Goal: Task Accomplishment & Management: Complete application form

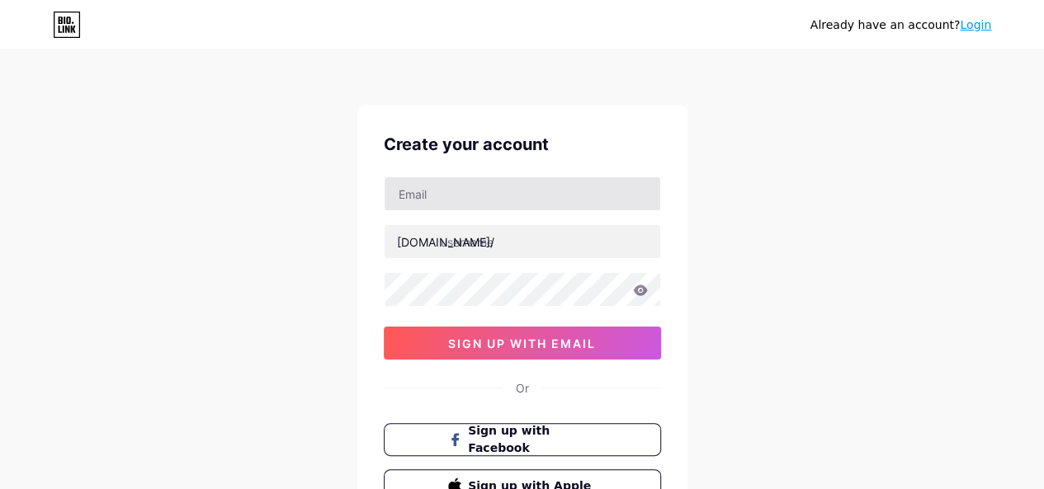
type input "[EMAIL_ADDRESS][DOMAIN_NAME]"
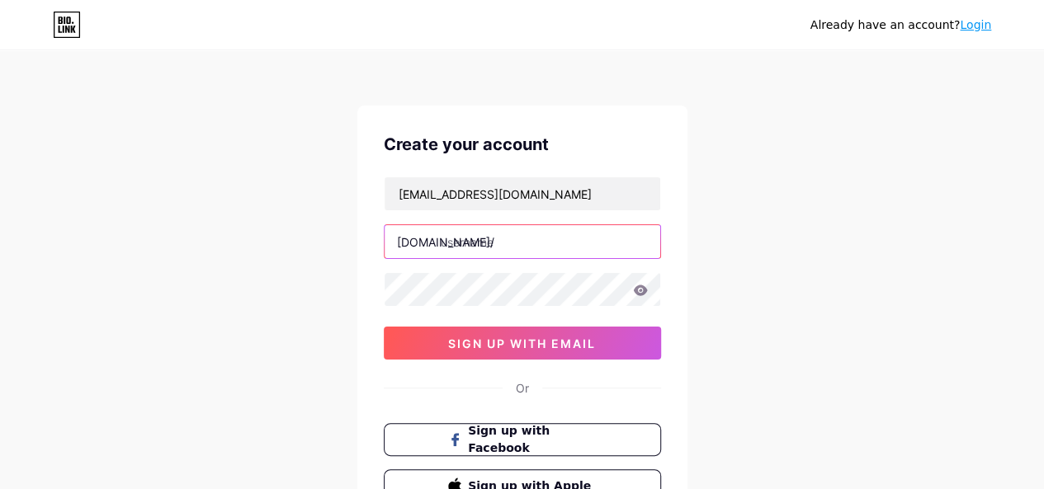
click at [514, 237] on input "text" at bounding box center [522, 241] width 276 height 33
paste input "f168news"
type input "f168news"
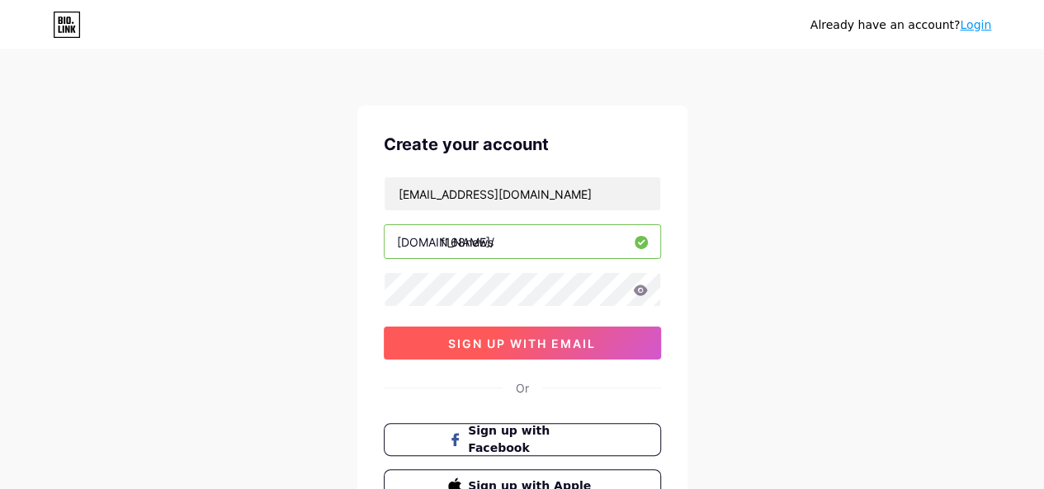
click at [487, 339] on span "sign up with email" at bounding box center [522, 344] width 148 height 14
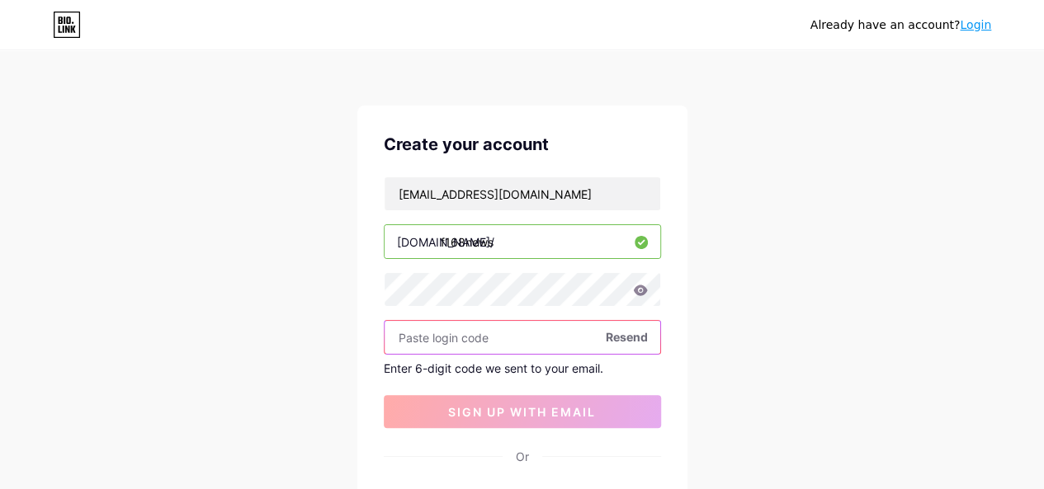
paste input "268784"
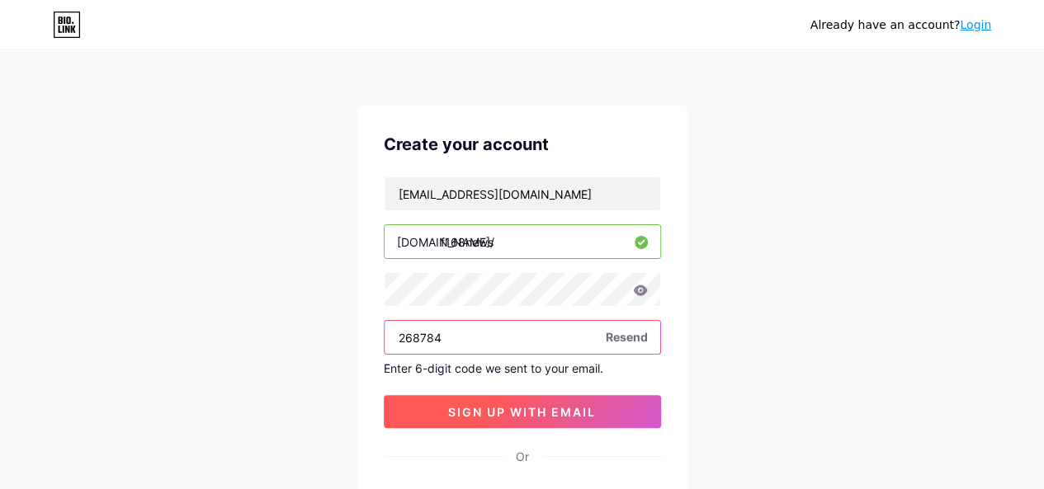
type input "268784"
click at [452, 408] on span "sign up with email" at bounding box center [522, 412] width 148 height 14
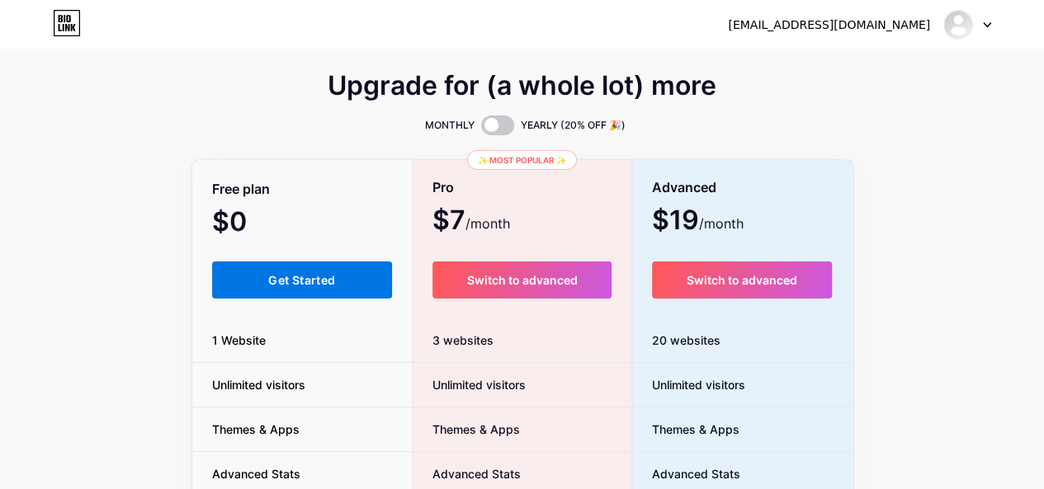
click at [302, 286] on span "Get Started" at bounding box center [301, 280] width 67 height 14
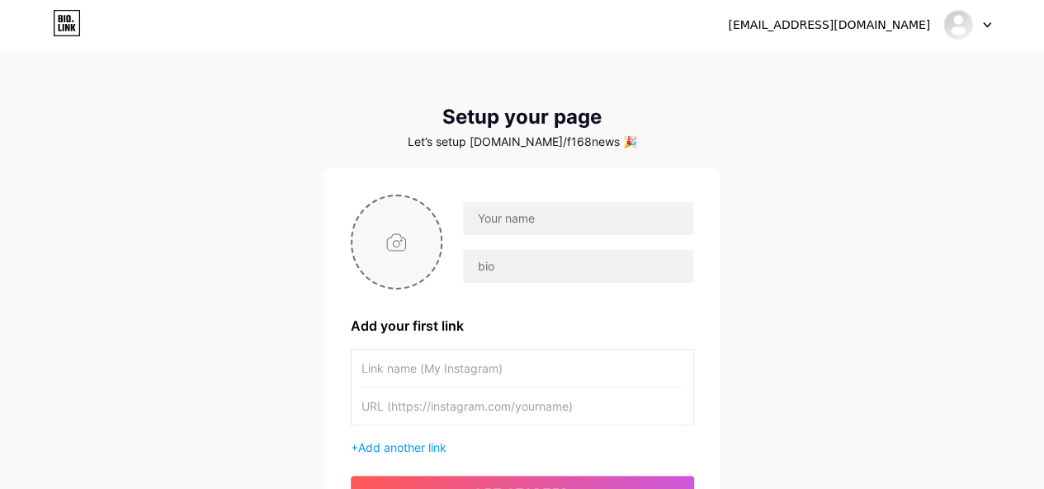
click at [386, 253] on input "file" at bounding box center [396, 242] width 89 height 92
type input "C:\fakepath\photo_2025-08-09_10-13-20.jpg"
click at [538, 225] on input "text" at bounding box center [577, 218] width 229 height 33
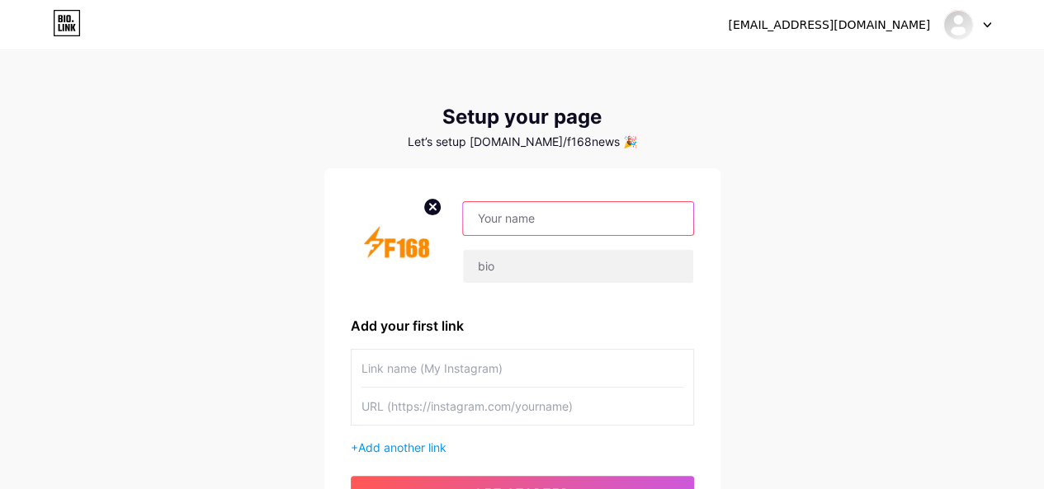
paste input "f168news"
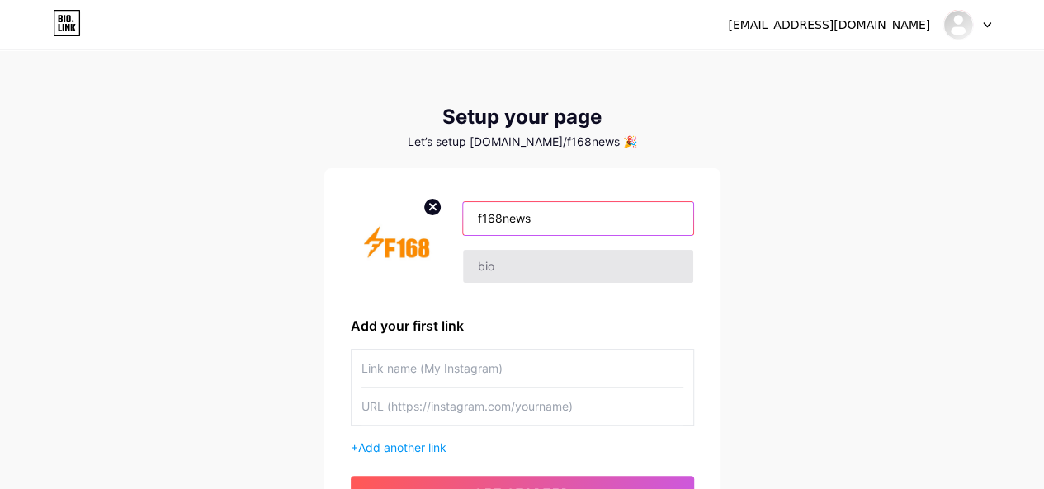
type input "f168news"
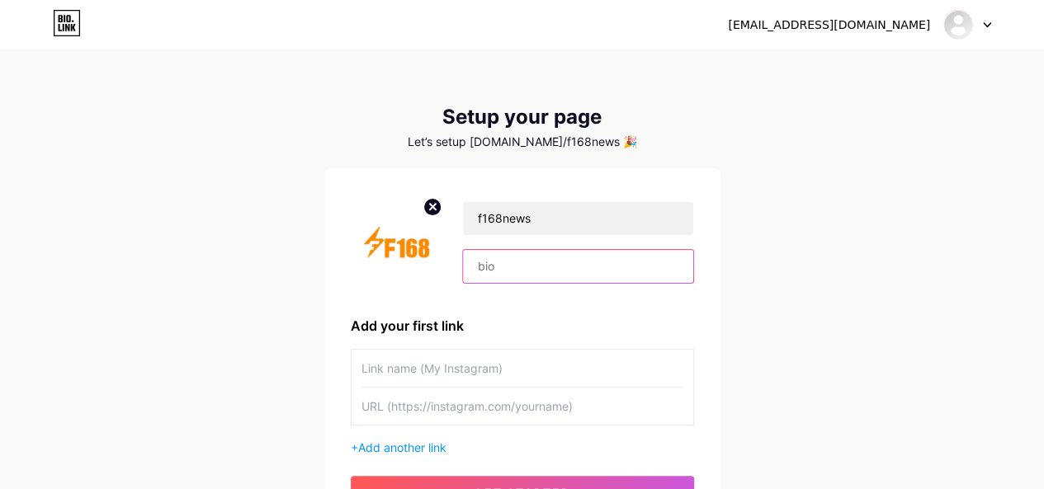
click at [530, 265] on input "text" at bounding box center [577, 266] width 229 height 33
click at [530, 267] on input "text" at bounding box center [577, 266] width 229 height 33
paste input "F168 là điểm đến của những người chơi đam mê cá cược, nơi kết hợp giữa giải trí…"
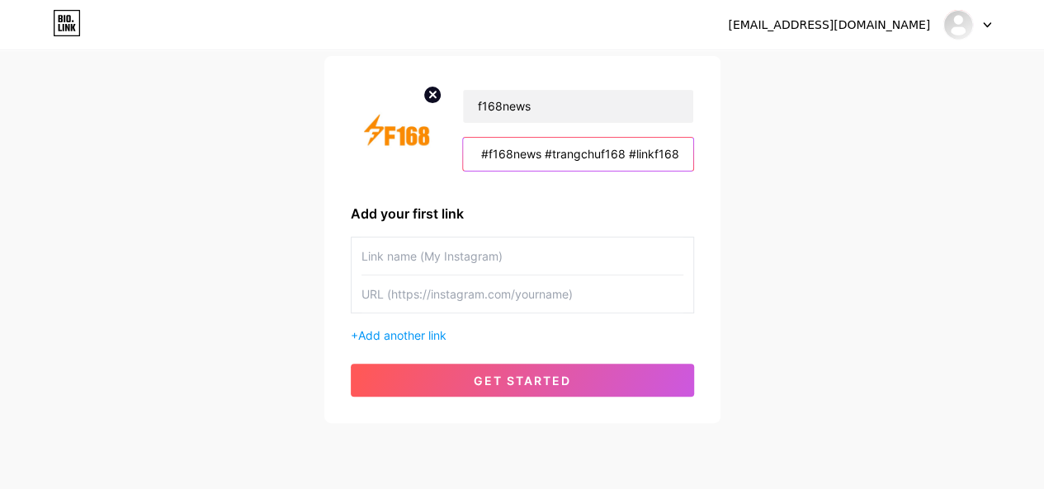
scroll to position [163, 0]
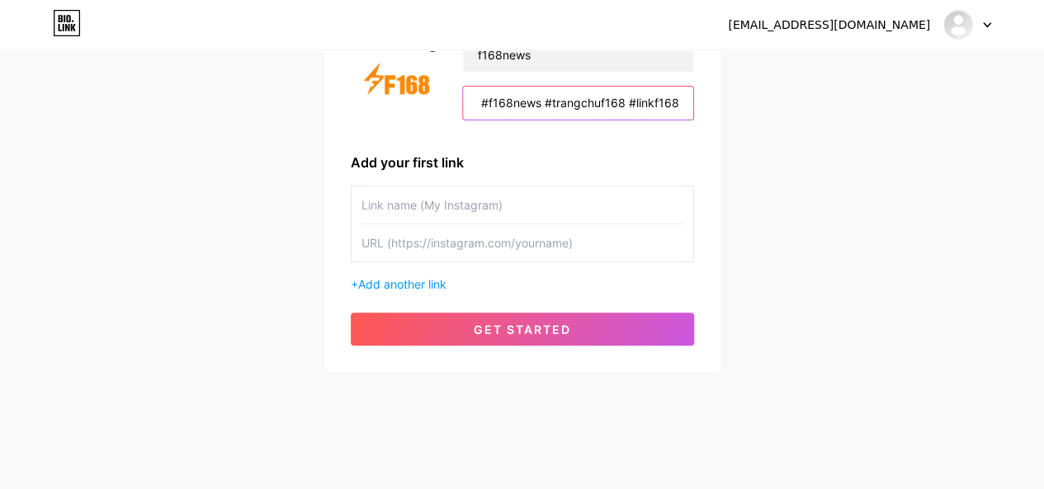
type input "F168 là điểm đến của những người chơi đam mê cá cược, nơi kết hợp giữa giải trí…"
click at [417, 252] on input "text" at bounding box center [522, 242] width 322 height 37
click at [431, 239] on input "text" at bounding box center [522, 242] width 322 height 37
paste input "[URL][DOMAIN_NAME]"
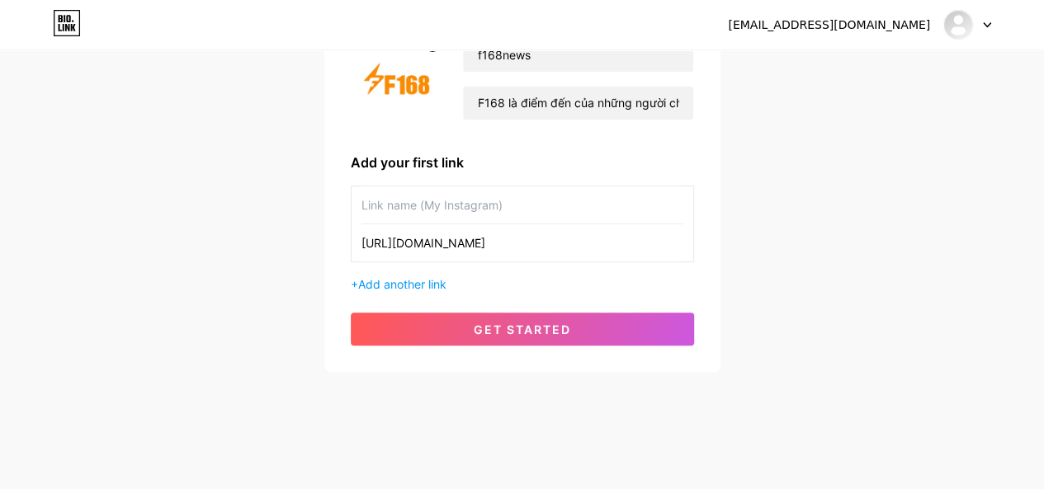
type input "[URL][DOMAIN_NAME]"
click at [439, 210] on input "text" at bounding box center [522, 204] width 322 height 37
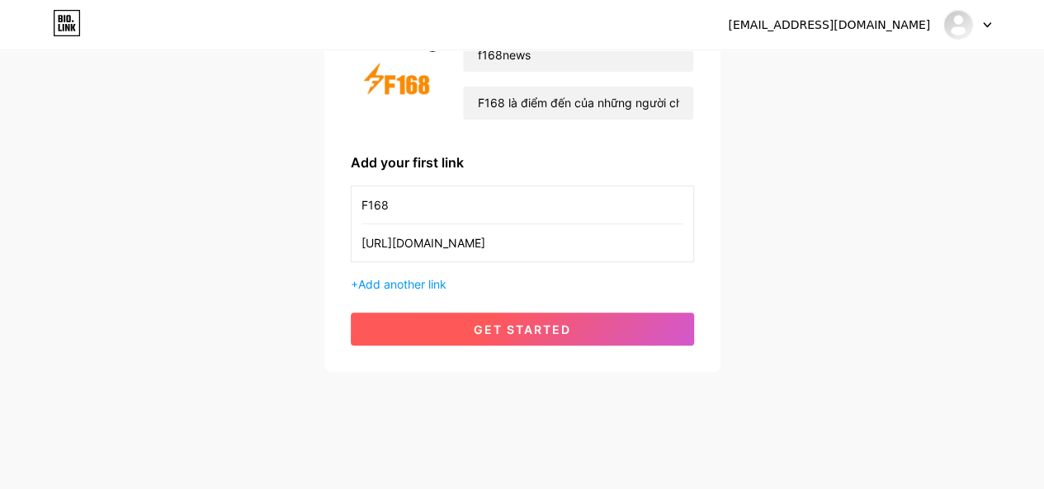
type input "F168"
click at [543, 328] on span "get started" at bounding box center [522, 330] width 97 height 14
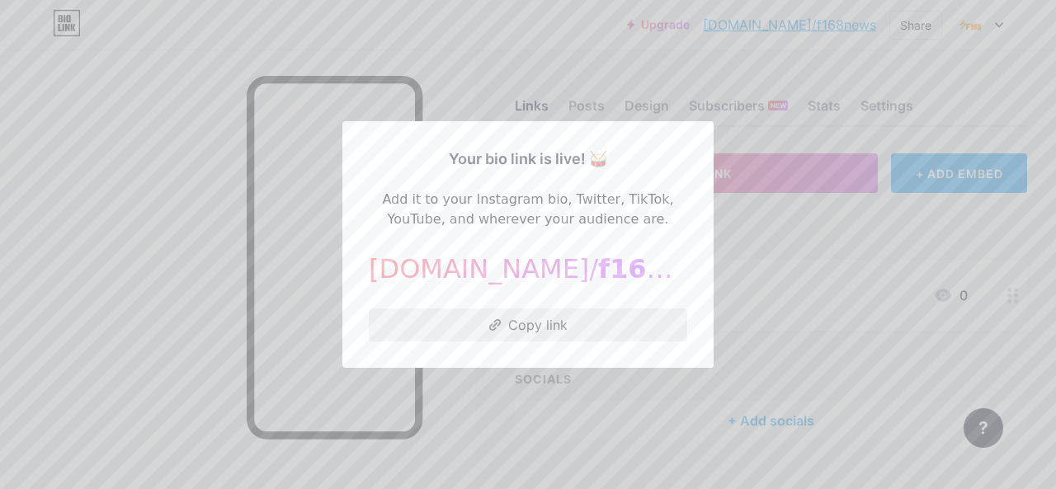
click at [508, 335] on button "Copy link" at bounding box center [528, 325] width 318 height 33
click at [764, 257] on div at bounding box center [528, 244] width 1056 height 489
